Goal: Book appointment/travel/reservation

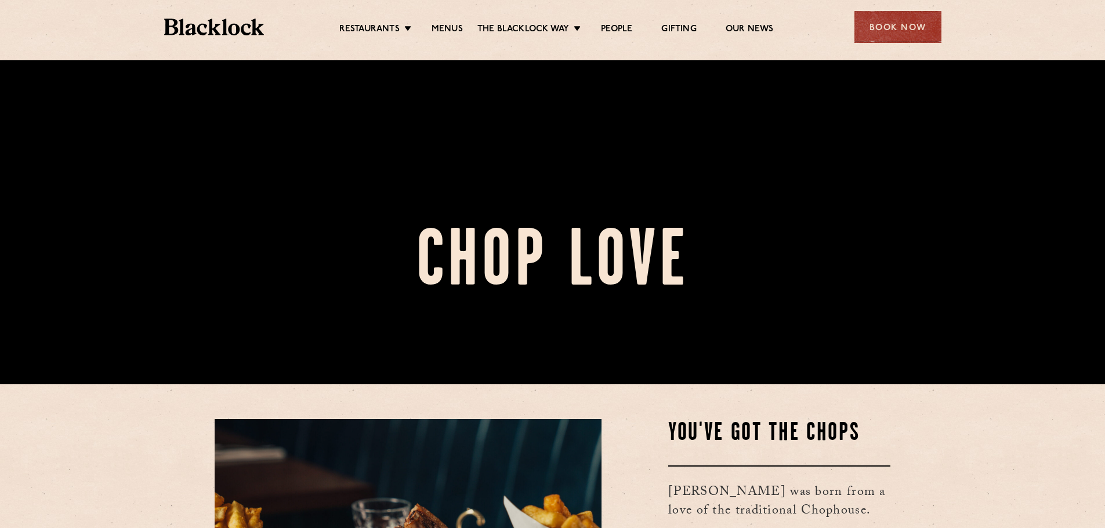
scroll to position [116, 0]
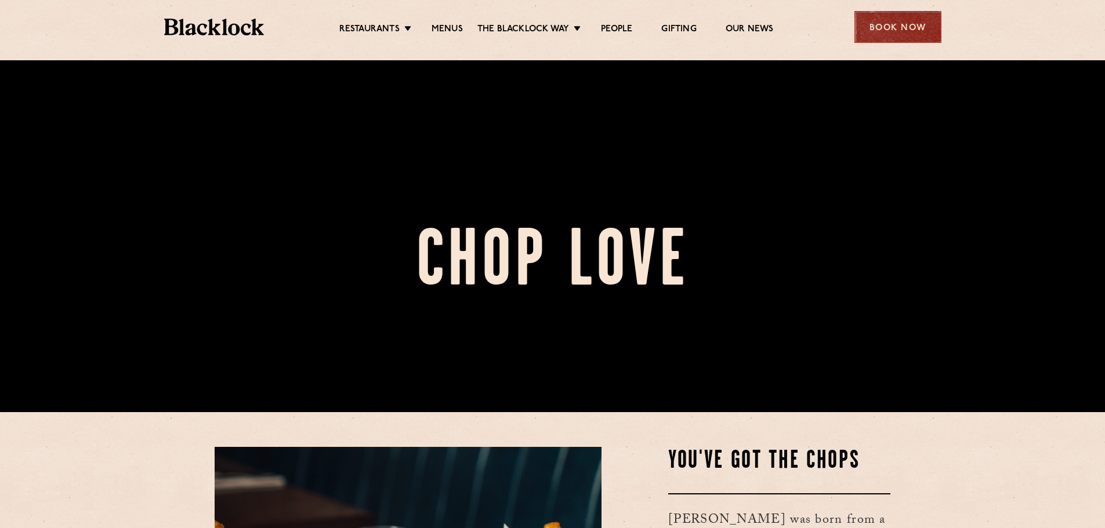
click at [870, 29] on div "Book Now" at bounding box center [897, 27] width 87 height 32
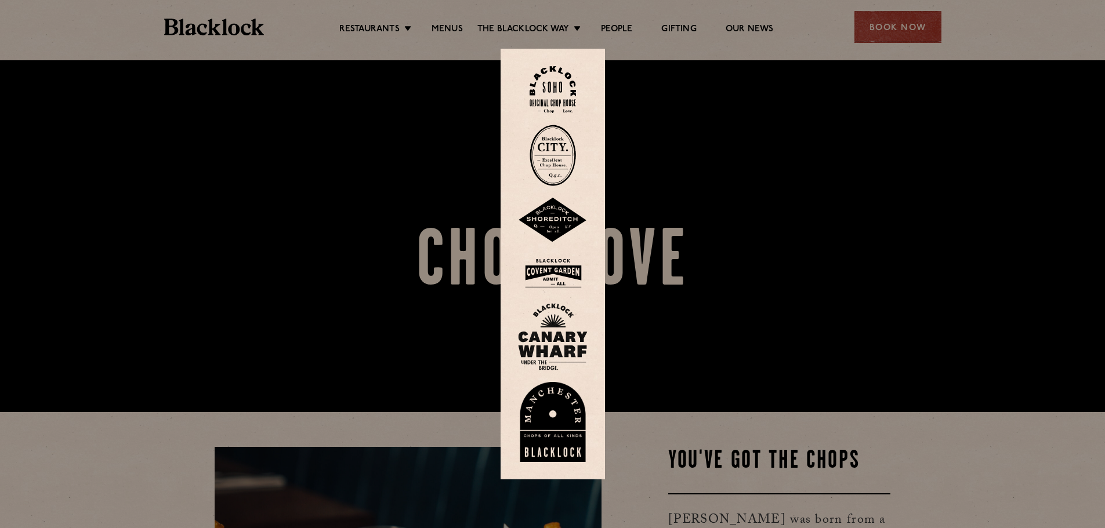
click at [560, 96] on img at bounding box center [552, 89] width 46 height 47
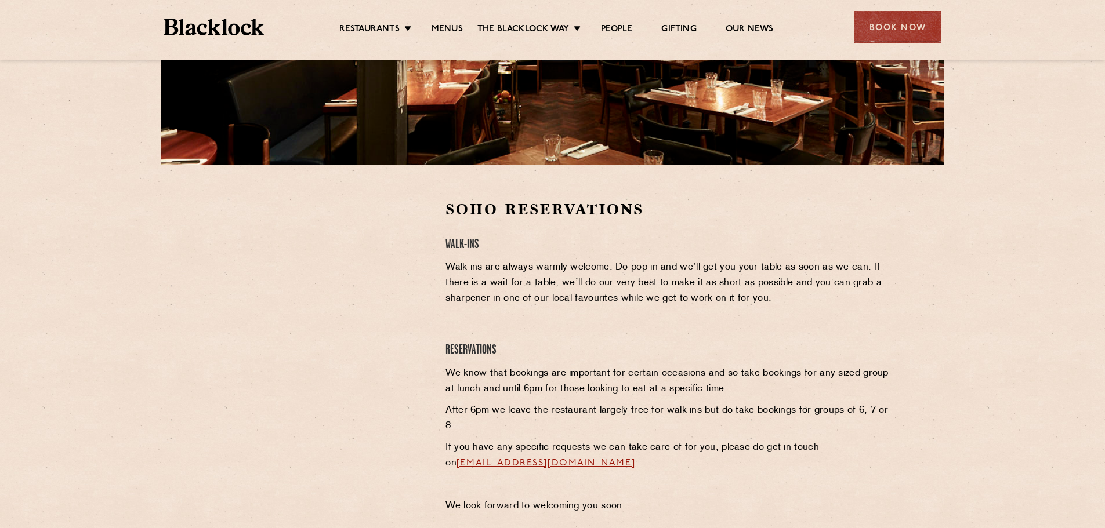
scroll to position [290, 0]
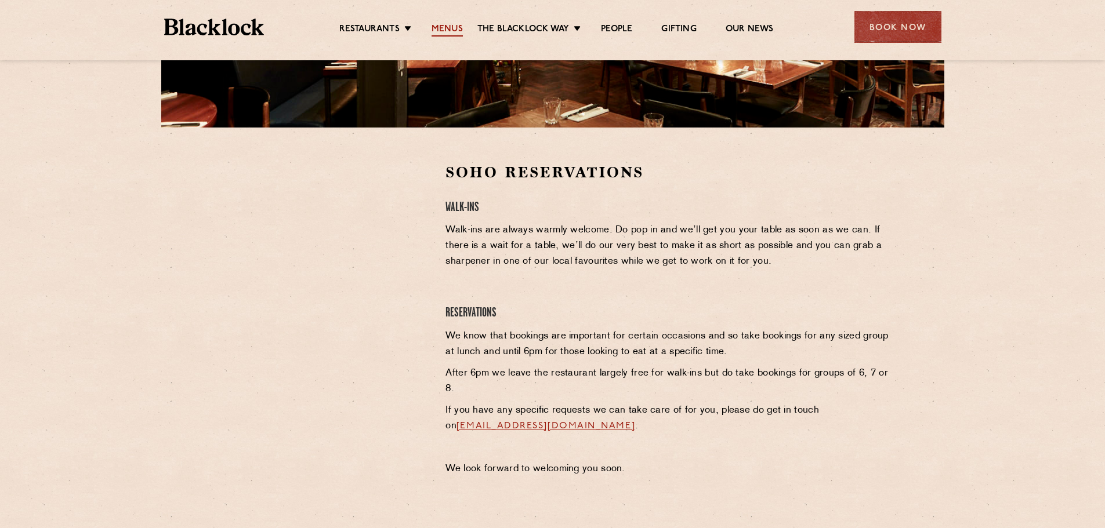
click at [453, 24] on link "Menus" at bounding box center [446, 30] width 31 height 13
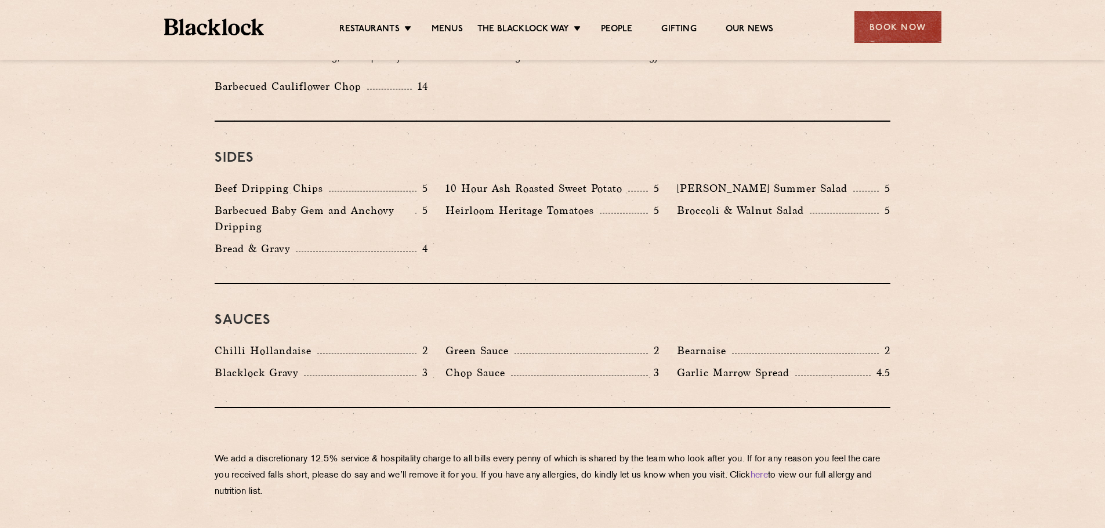
scroll to position [1740, 0]
